Goal: Task Accomplishment & Management: Complete application form

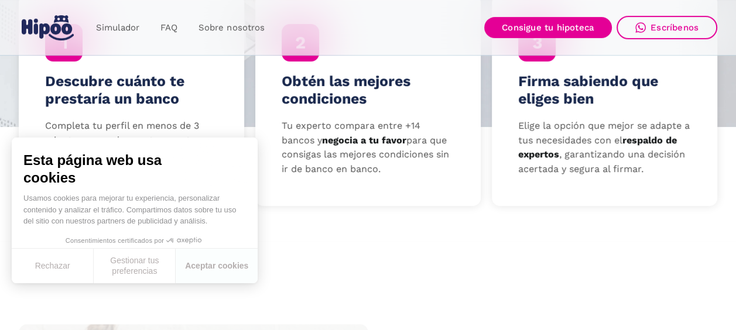
scroll to position [468, 0]
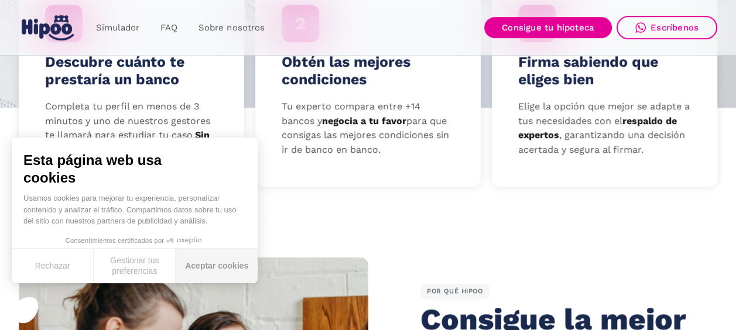
click at [208, 260] on button "Aceptar cookies" at bounding box center [217, 266] width 82 height 35
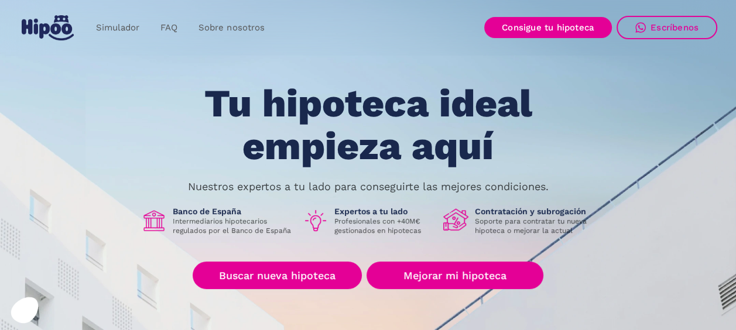
scroll to position [0, 0]
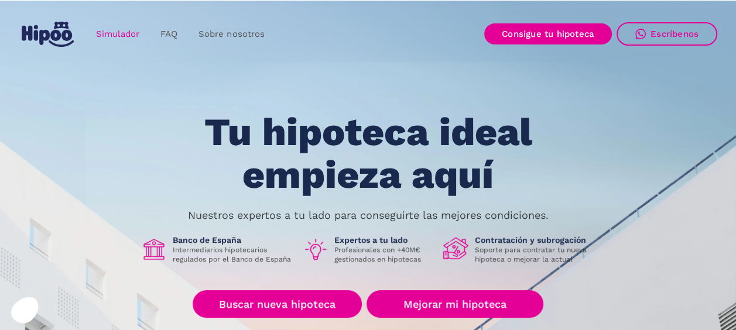
click at [115, 29] on link "Simulador" at bounding box center [117, 34] width 64 height 23
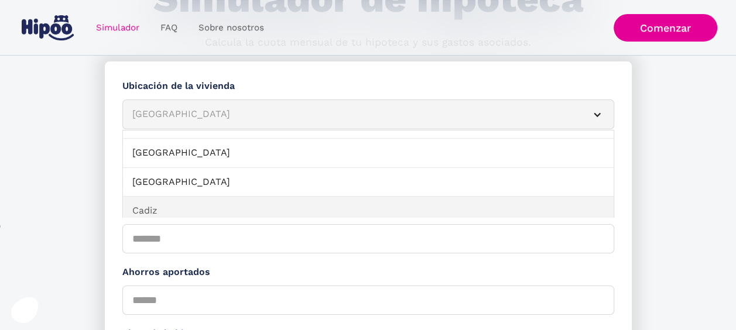
scroll to position [117, 0]
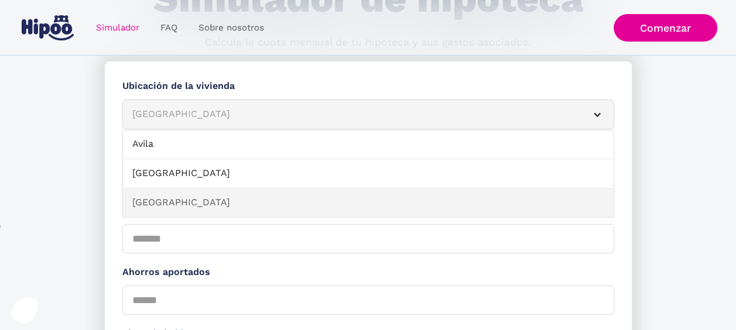
click at [162, 197] on link "Barcelona" at bounding box center [368, 202] width 490 height 29
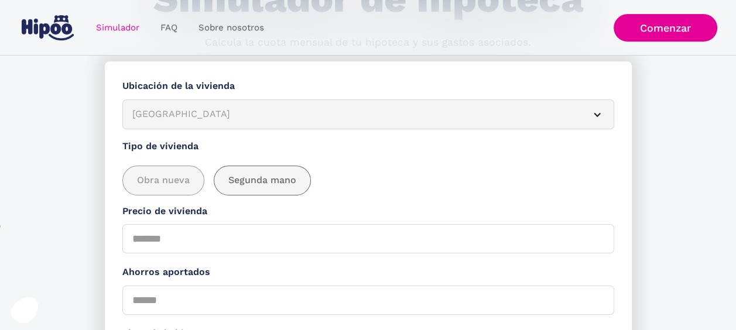
click at [244, 181] on span "Segunda mano" at bounding box center [262, 180] width 68 height 15
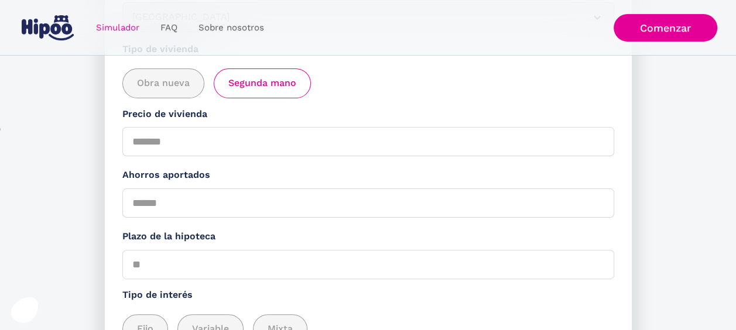
scroll to position [234, 0]
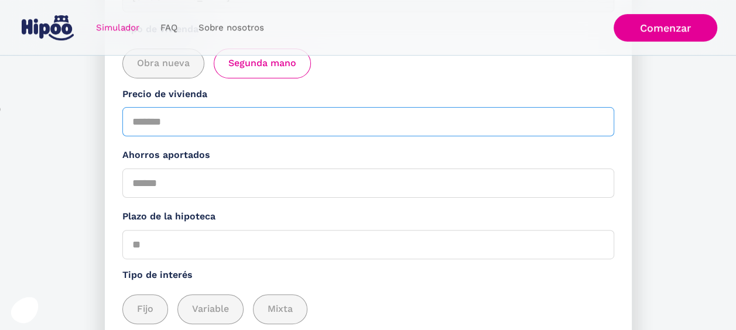
click at [131, 118] on input "Precio de vivienda" at bounding box center [368, 121] width 492 height 29
type input "******"
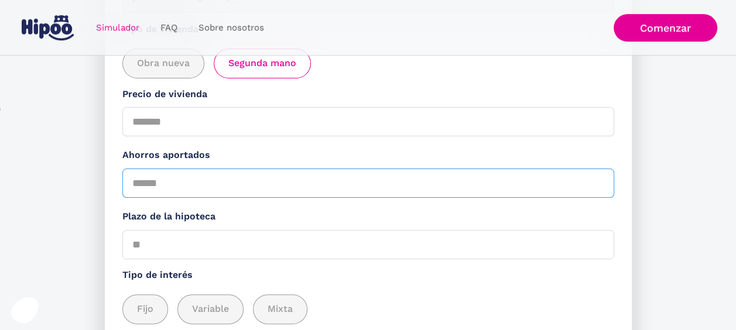
click at [152, 177] on input "Ahorros aportados" at bounding box center [368, 183] width 492 height 29
type input "*"
type input "******"
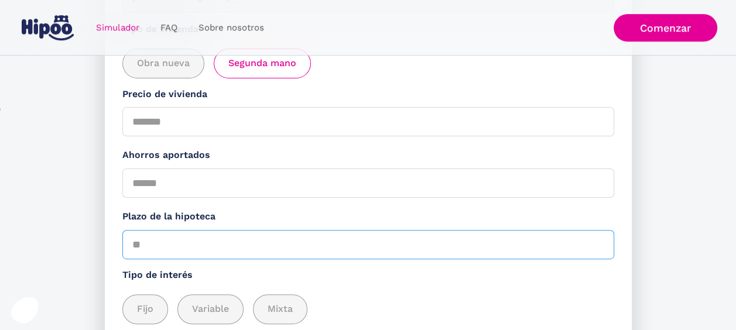
click at [174, 236] on input "Plazo de la hipoteca" at bounding box center [368, 244] width 492 height 29
type input "**"
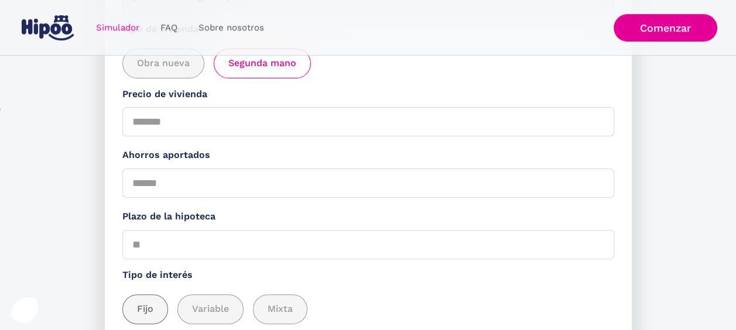
click at [141, 297] on div "add_description_here" at bounding box center [145, 309] width 44 height 29
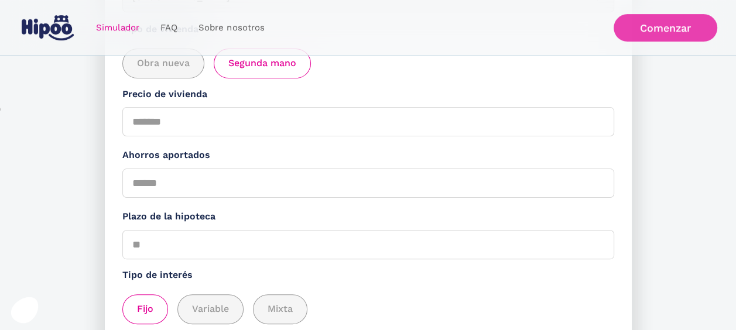
click at [674, 28] on link "Comenzar" at bounding box center [665, 28] width 104 height 28
